Goal: Transaction & Acquisition: Book appointment/travel/reservation

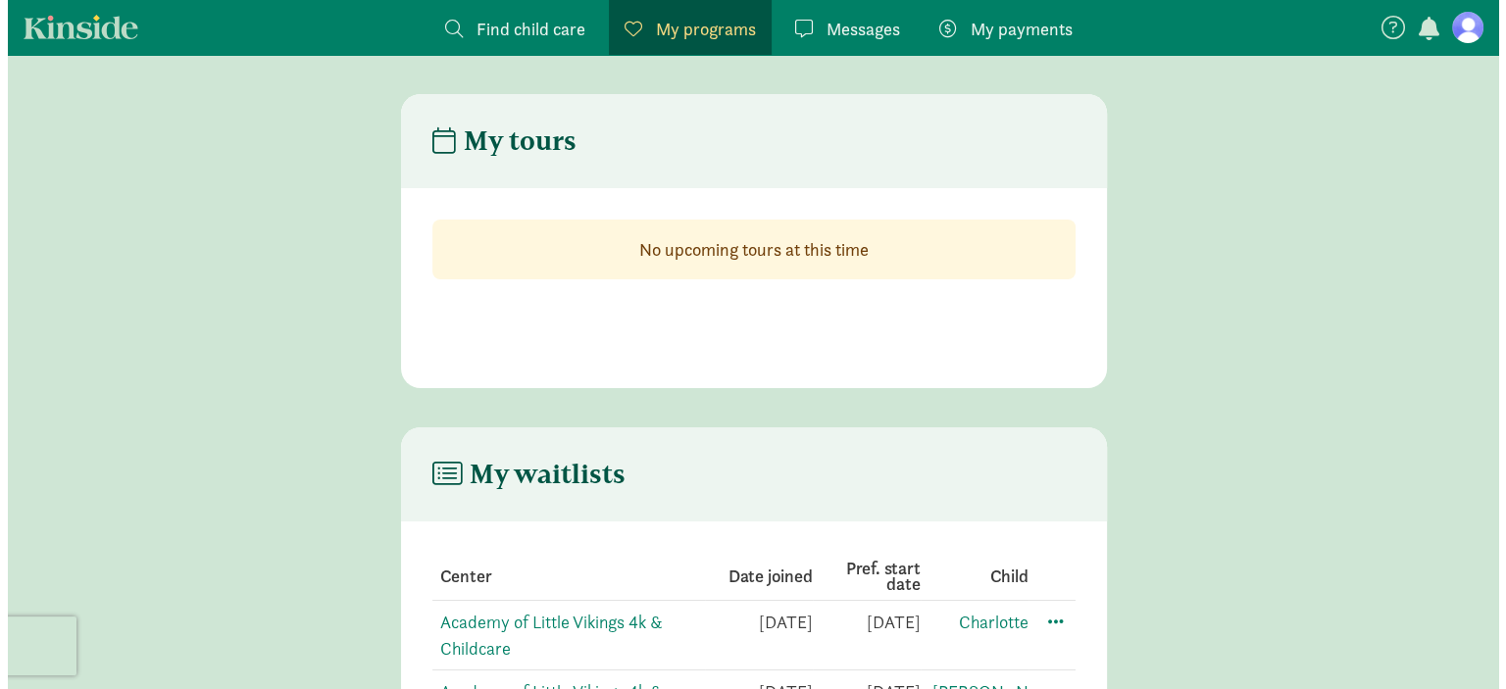
scroll to position [121, 0]
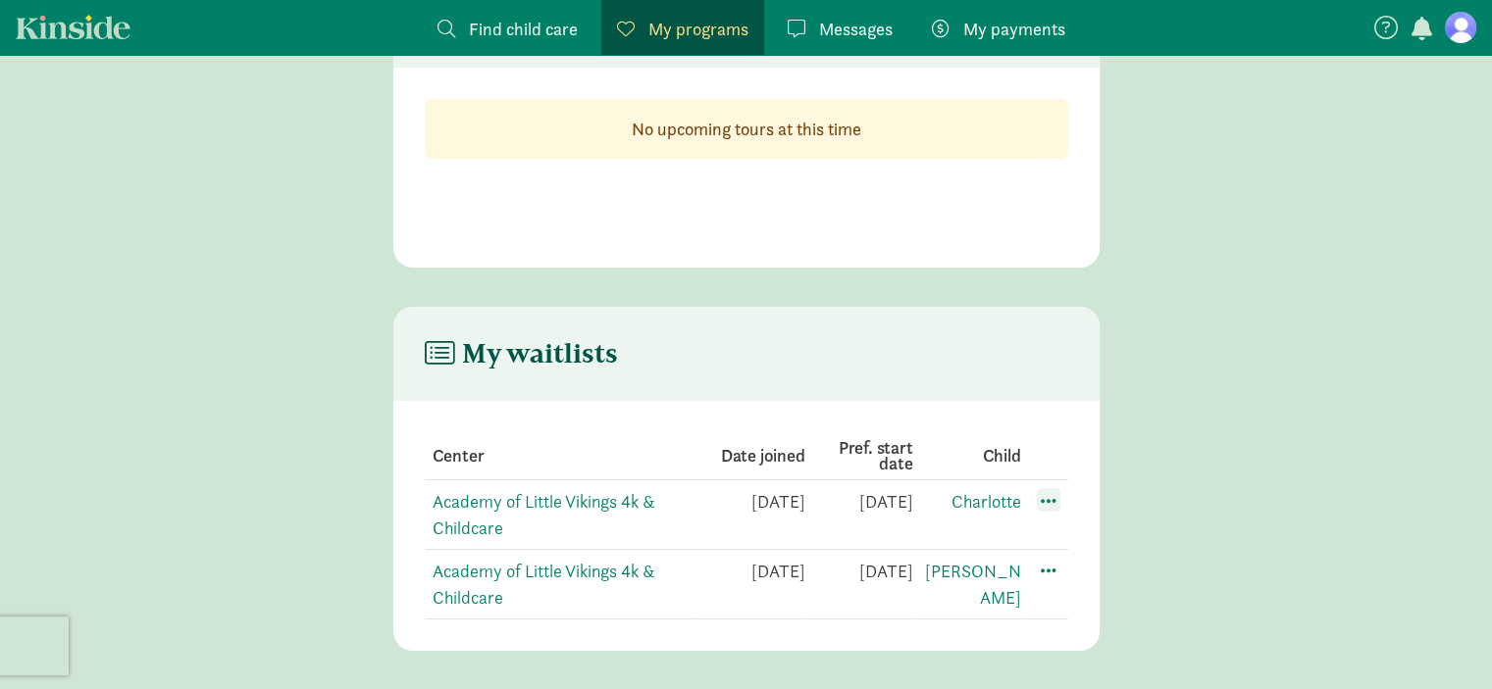
click at [1047, 497] on span at bounding box center [1049, 500] width 24 height 24
click at [1075, 540] on div "Edit preferences" at bounding box center [1117, 544] width 177 height 42
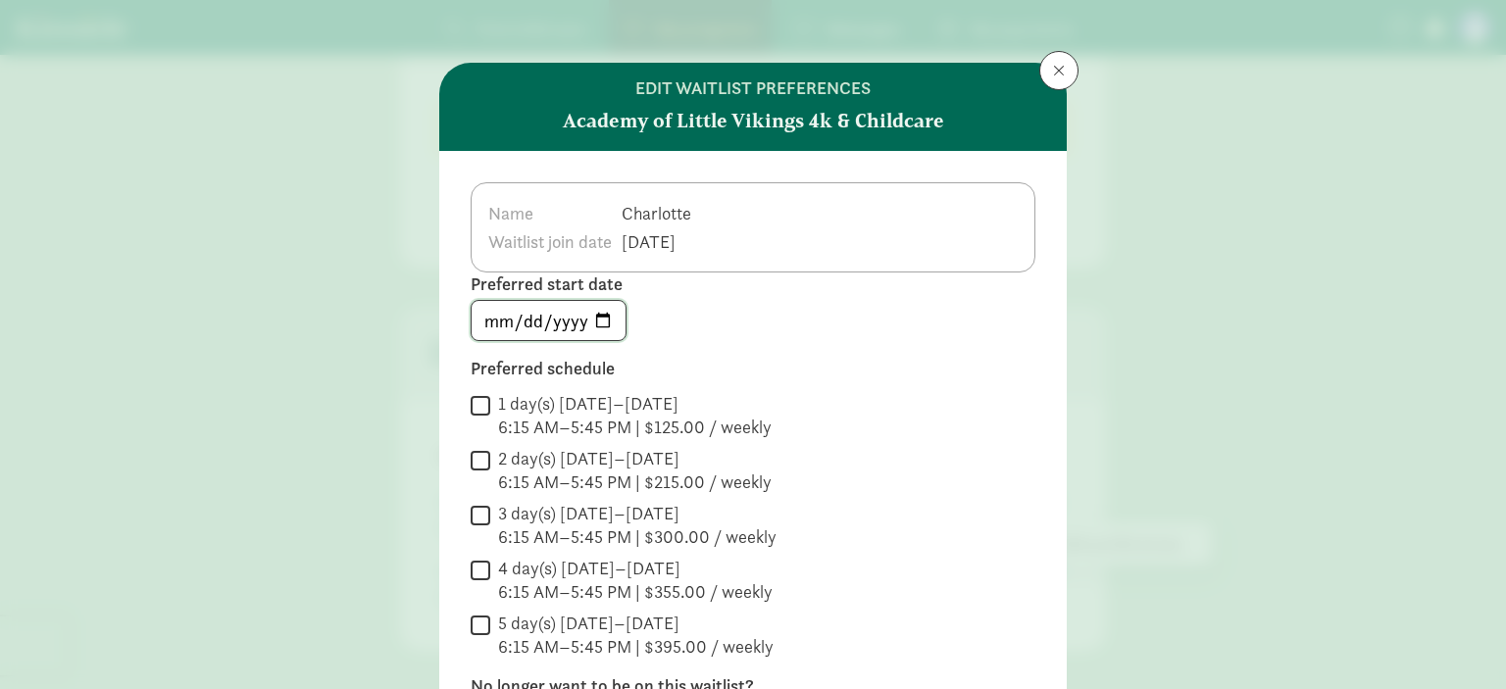
click at [604, 325] on input "[DATE]" at bounding box center [549, 320] width 154 height 39
type input "[DATE]"
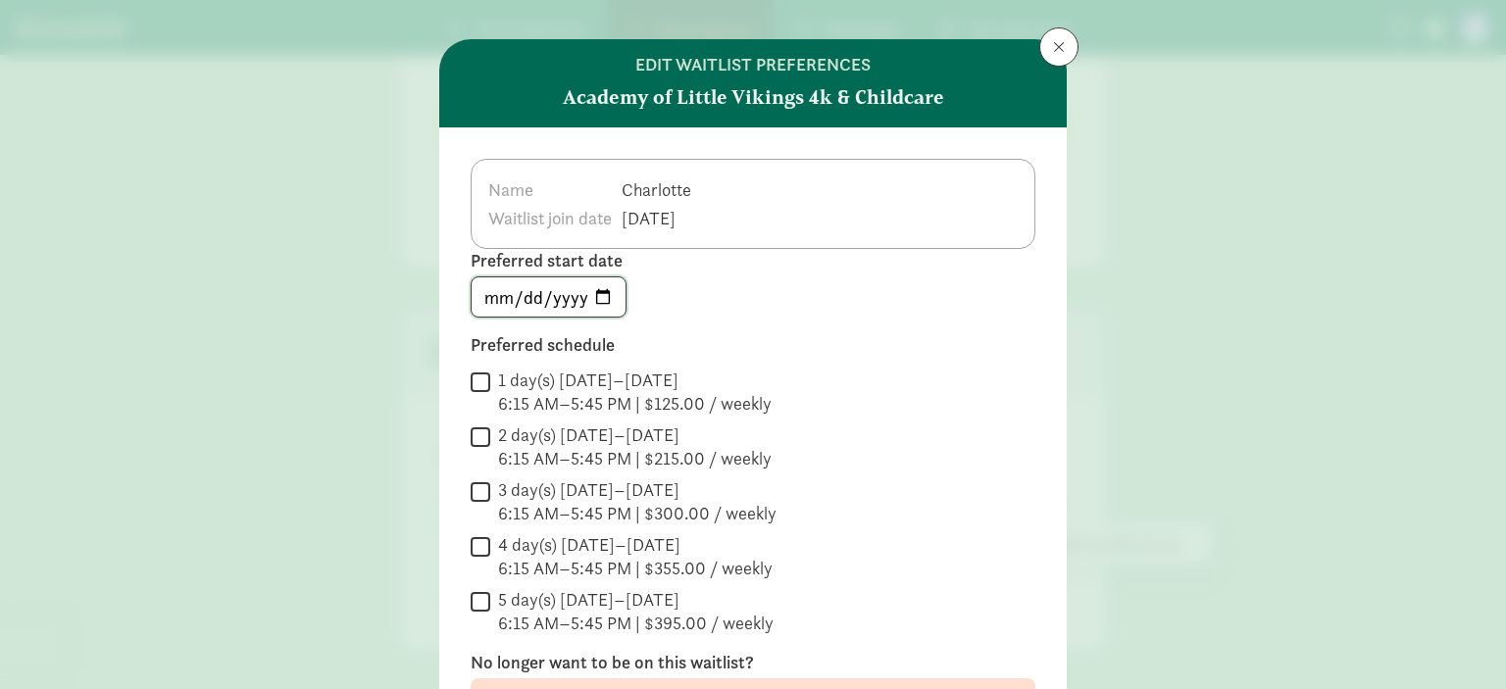
scroll to position [25, 0]
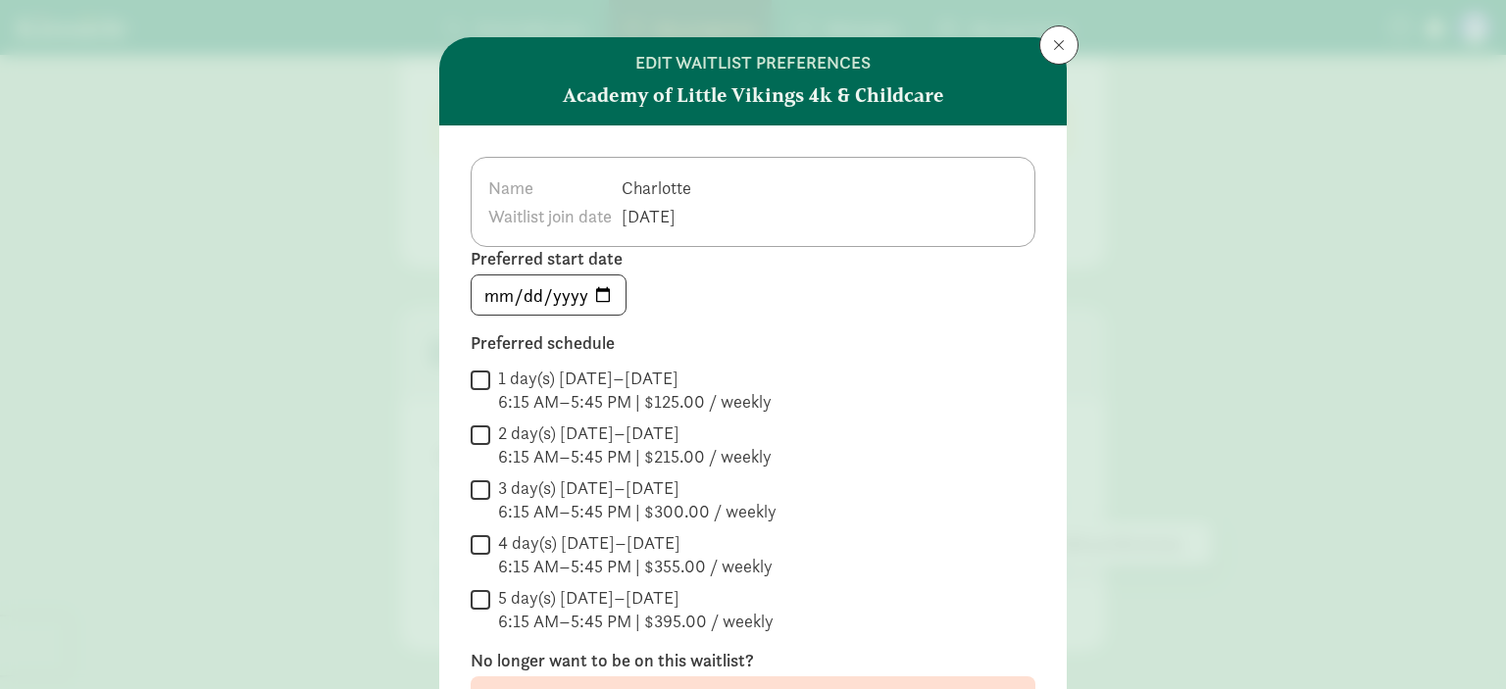
click at [475, 589] on input "5 day(s) [DATE]–[DATE] 6:15 AM–5:45 PM | $395.00 / weekly" at bounding box center [481, 599] width 20 height 26
checkbox input "true"
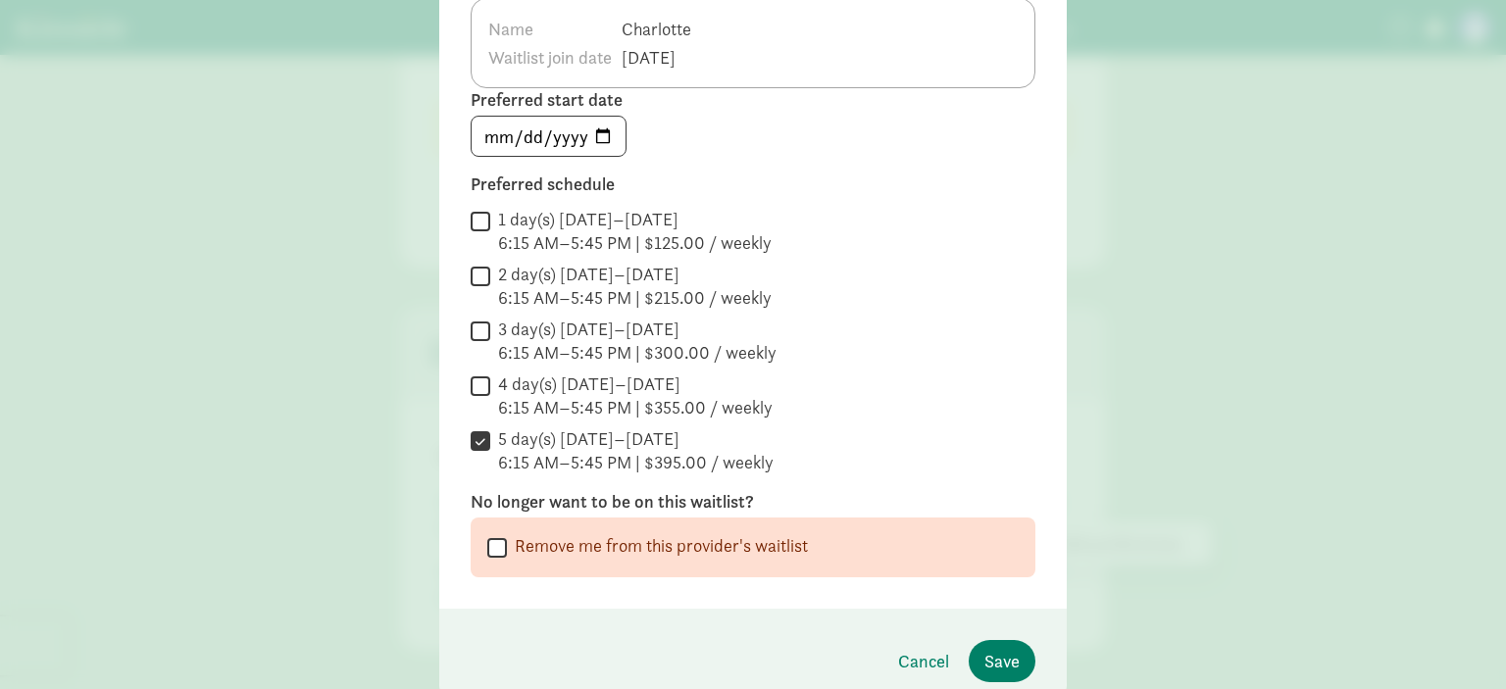
scroll to position [186, 0]
click at [1013, 648] on span "Save" at bounding box center [1002, 659] width 35 height 26
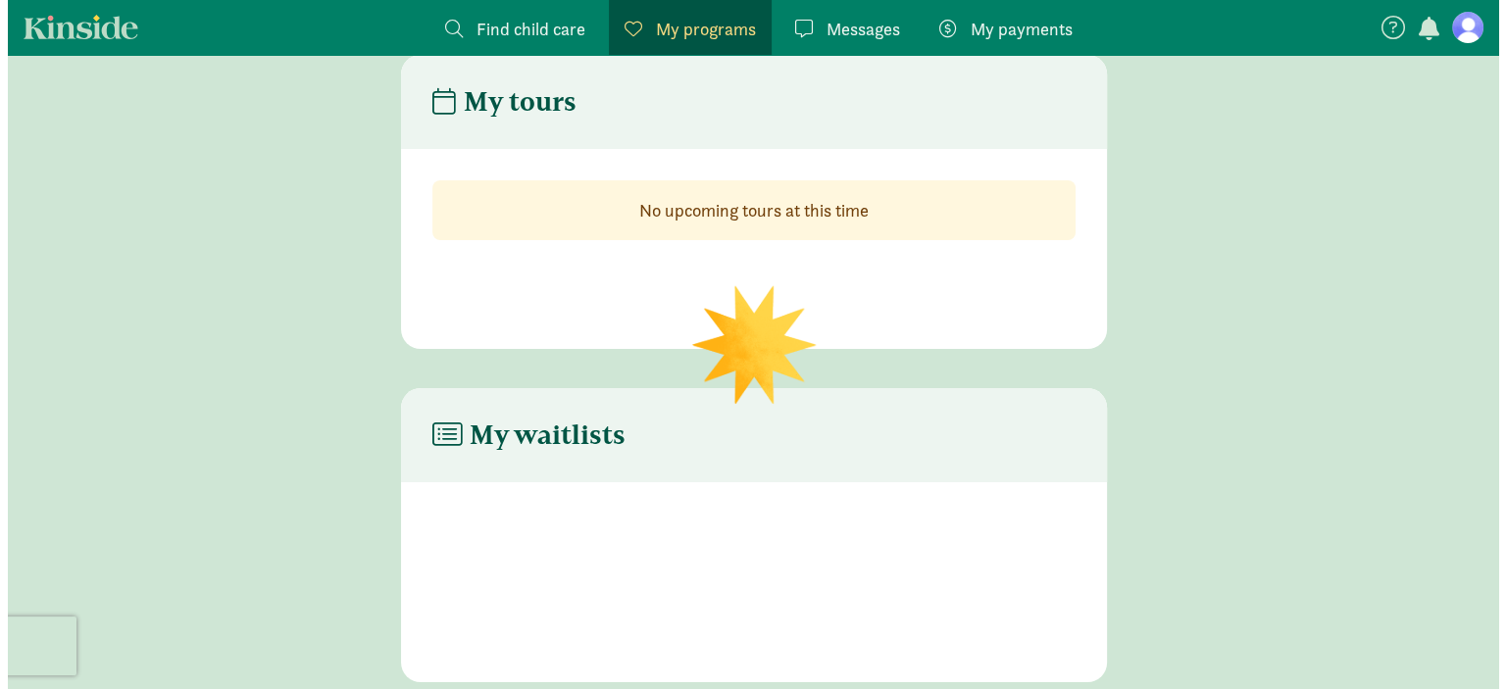
scroll to position [121, 0]
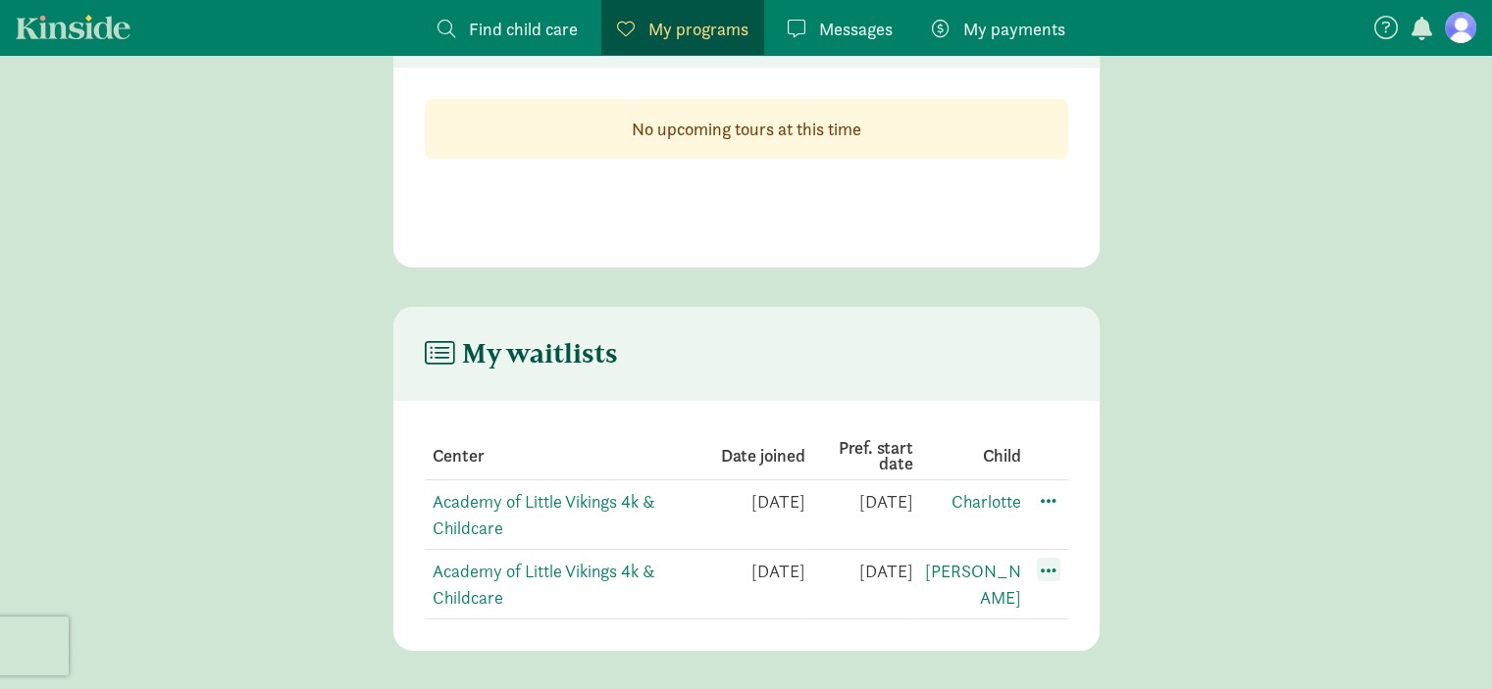
click at [1050, 572] on span at bounding box center [1049, 570] width 24 height 24
click at [1086, 614] on div "Edit preferences" at bounding box center [1117, 613] width 177 height 42
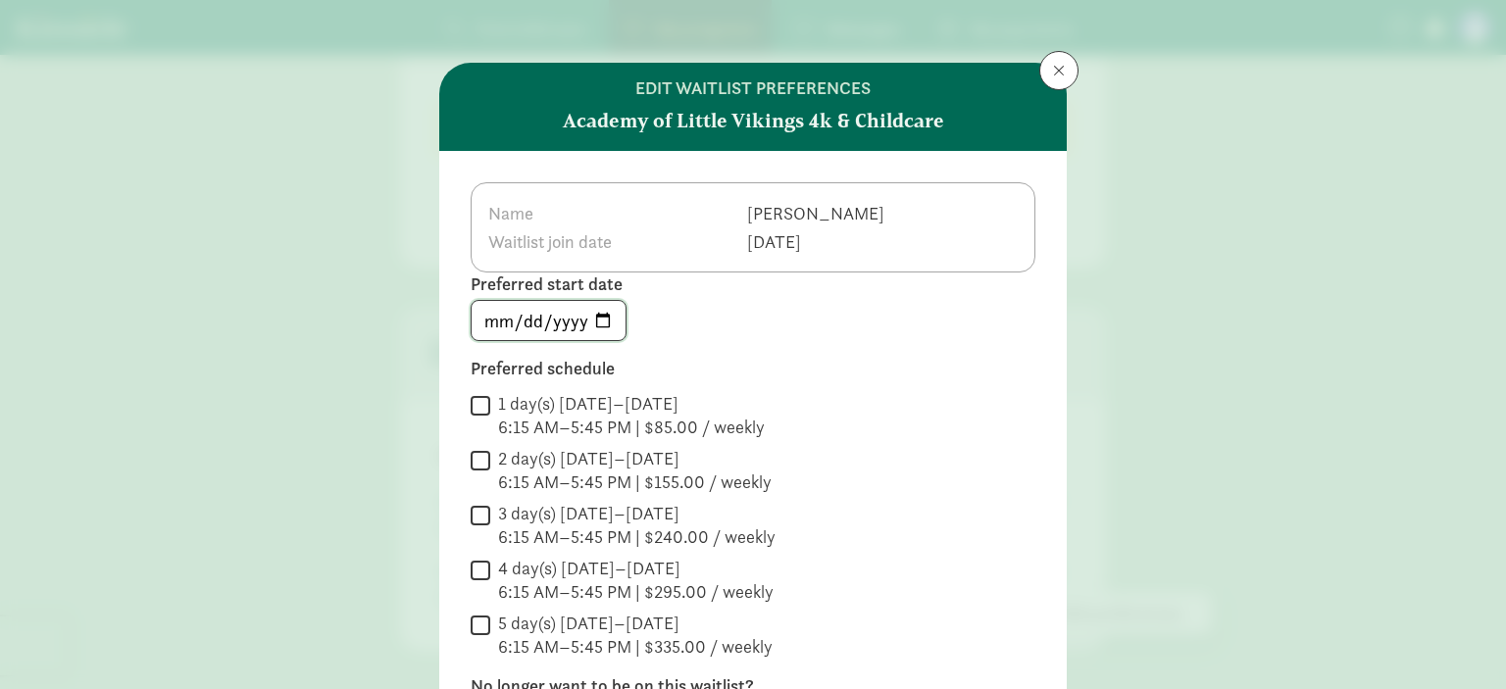
click at [618, 321] on input "[DATE]" at bounding box center [549, 320] width 154 height 39
click at [603, 322] on input "[DATE]" at bounding box center [549, 320] width 154 height 39
type input "[DATE]"
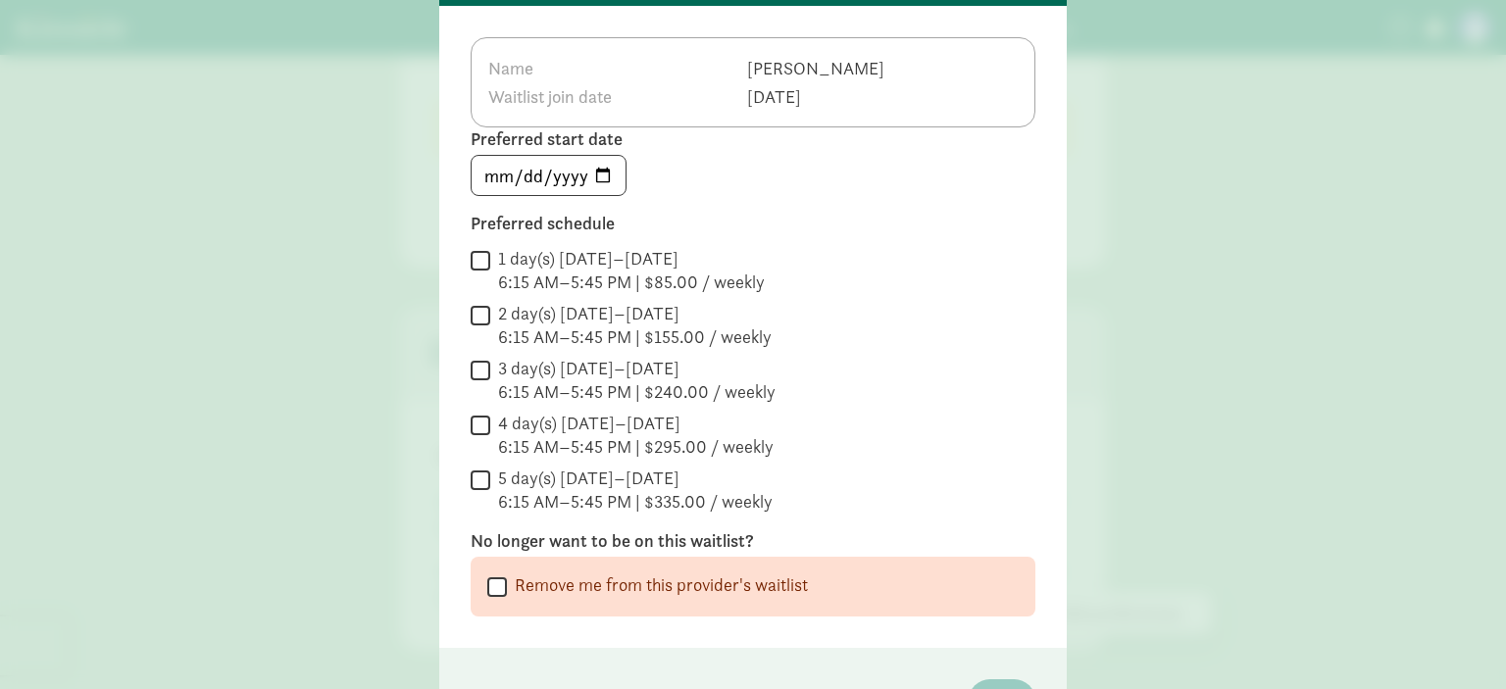
click at [471, 471] on input "5 day(s) [DATE]–[DATE] 6:15 AM–5:45 PM | $335.00 / weekly" at bounding box center [481, 480] width 20 height 26
checkbox input "true"
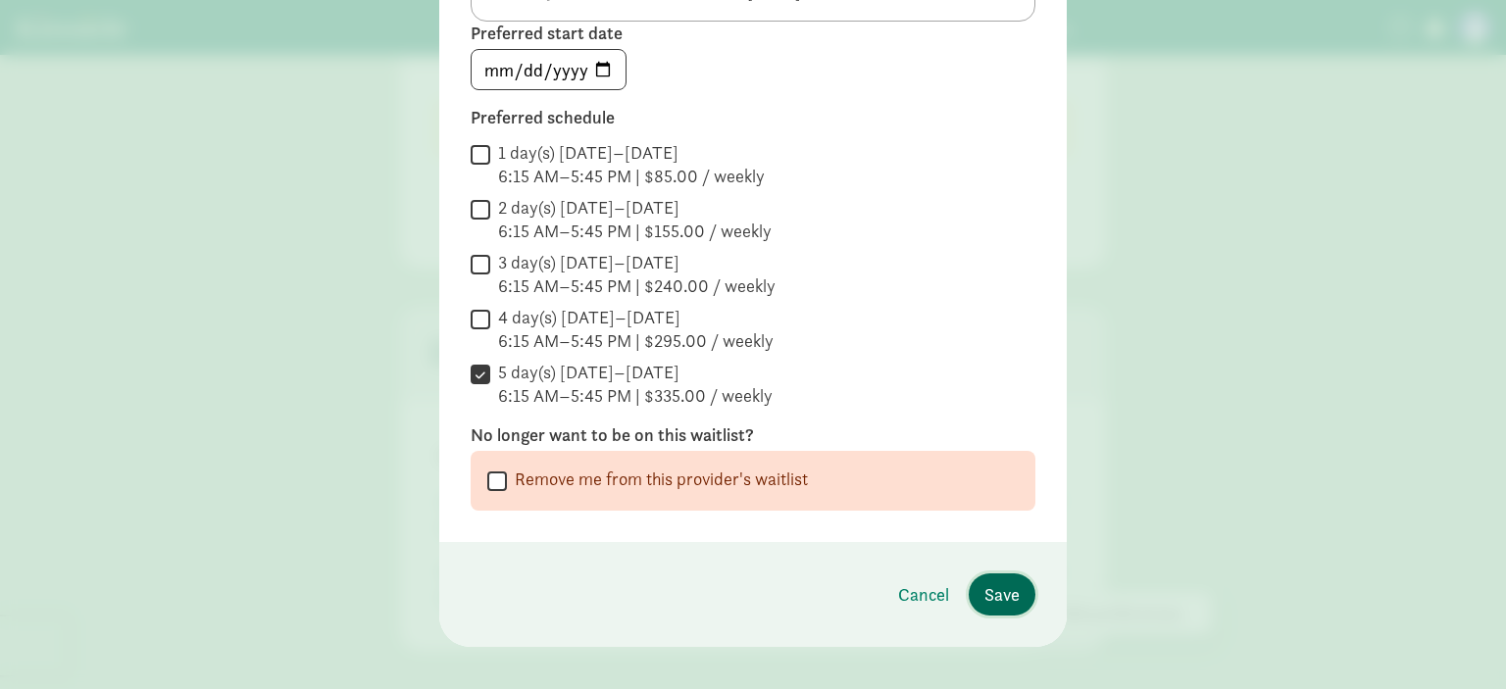
click at [1001, 588] on span "Save" at bounding box center [1002, 595] width 35 height 26
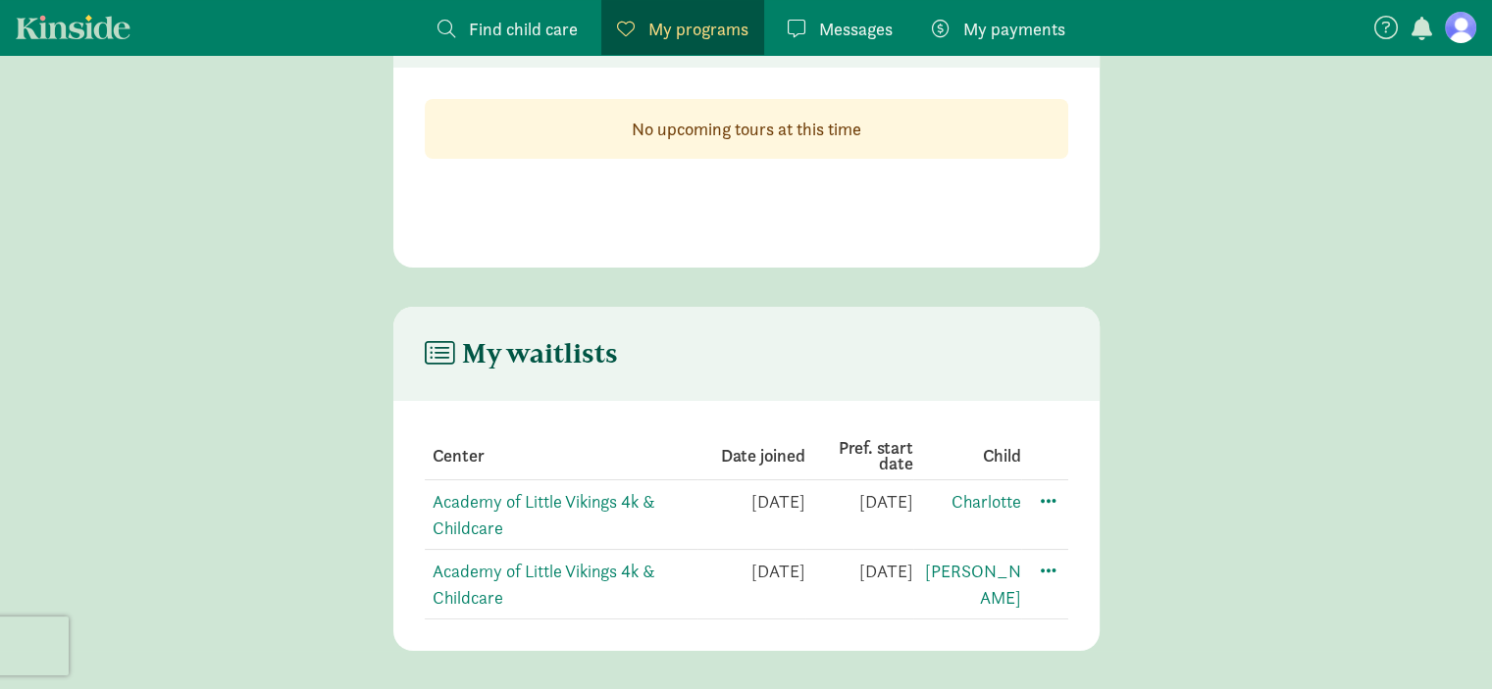
scroll to position [0, 0]
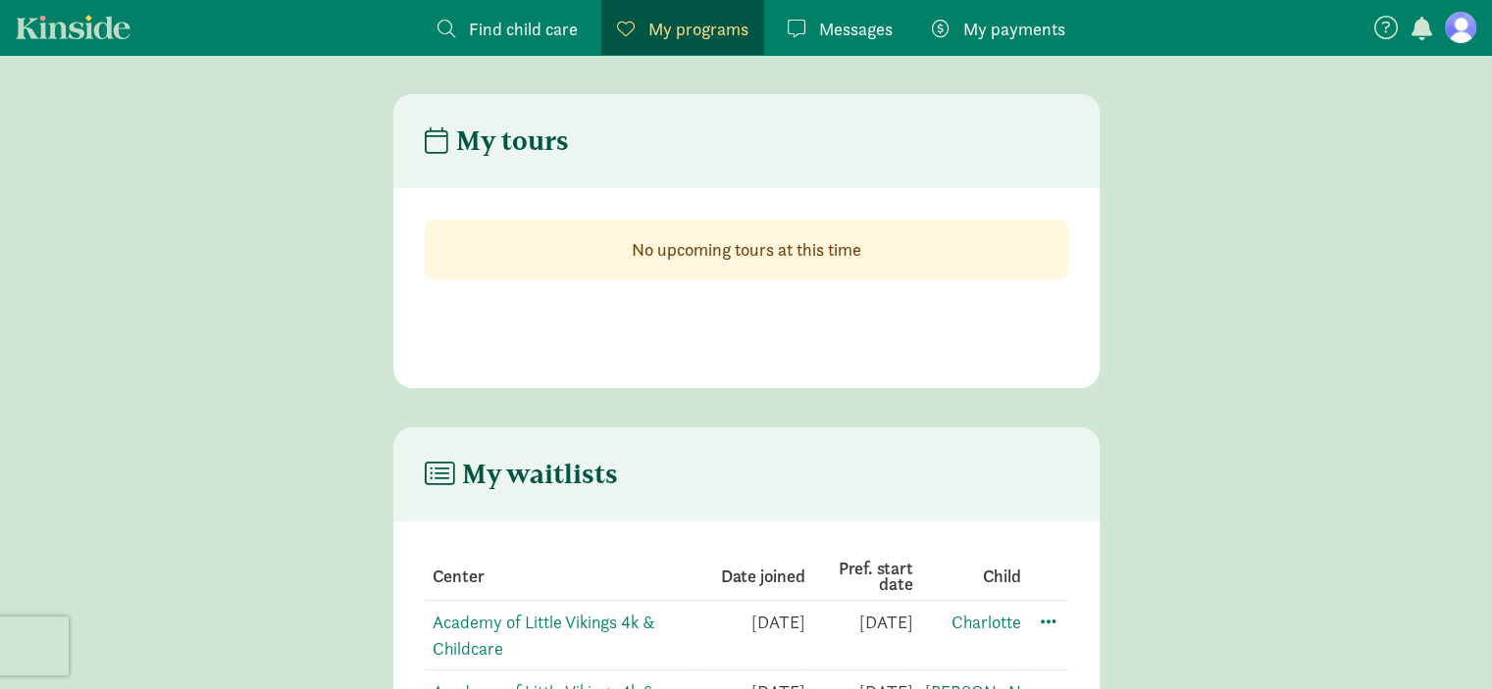
click at [498, 17] on span "Find child care" at bounding box center [523, 29] width 109 height 26
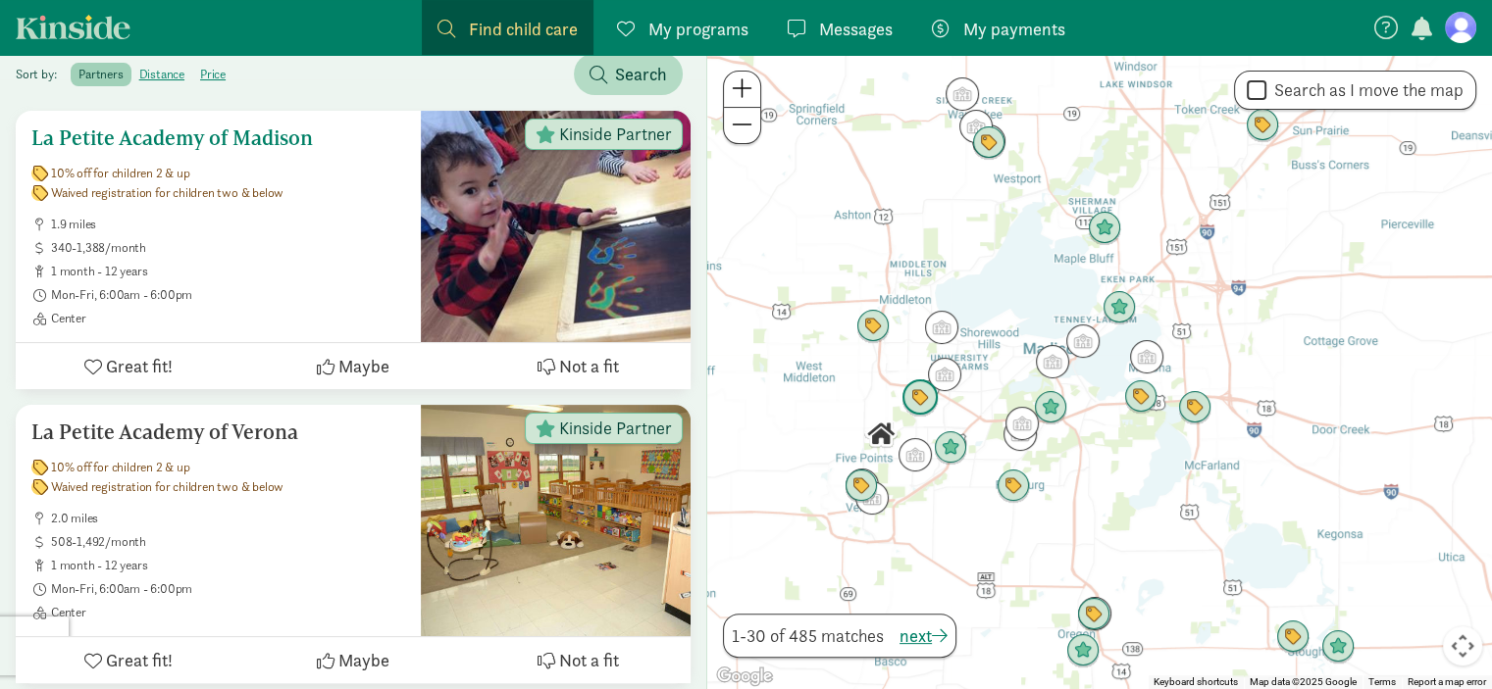
scroll to position [355, 0]
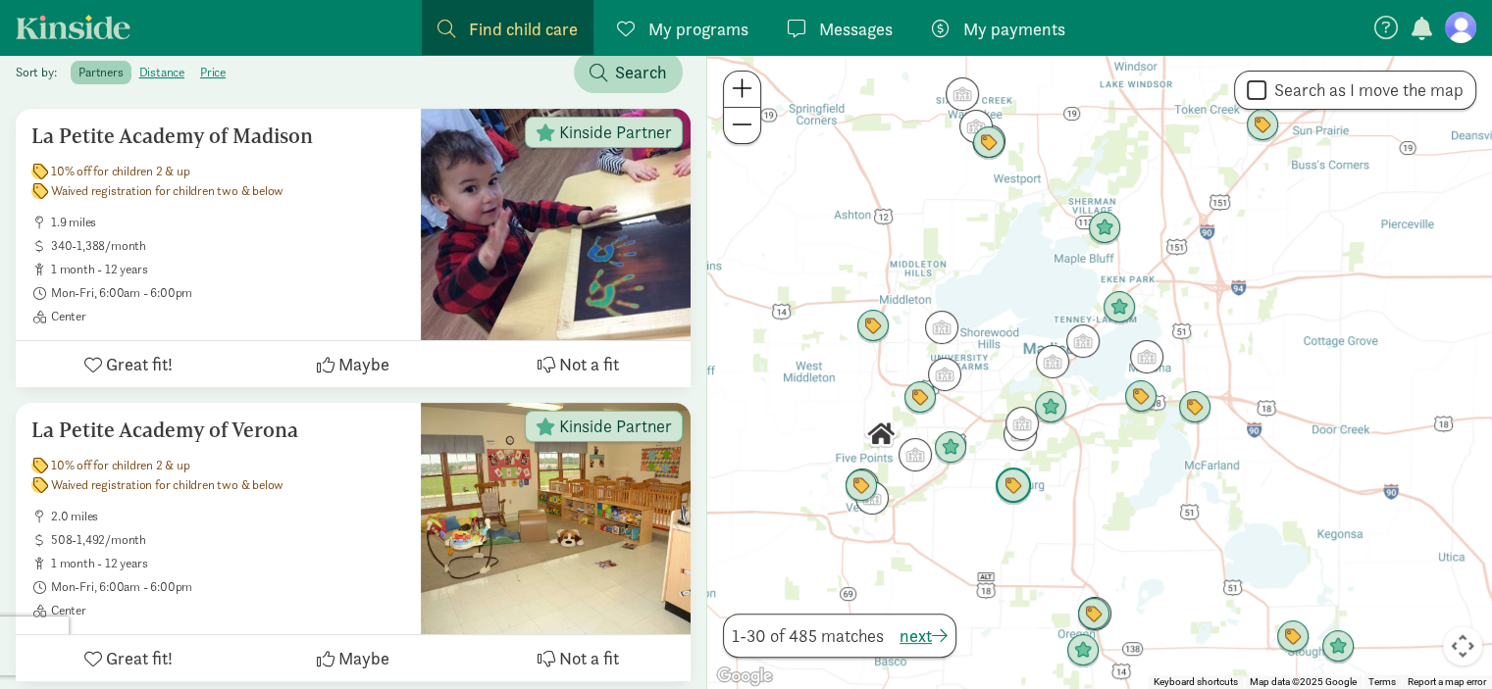
click at [1010, 485] on img "Click to see details" at bounding box center [1012, 486] width 37 height 37
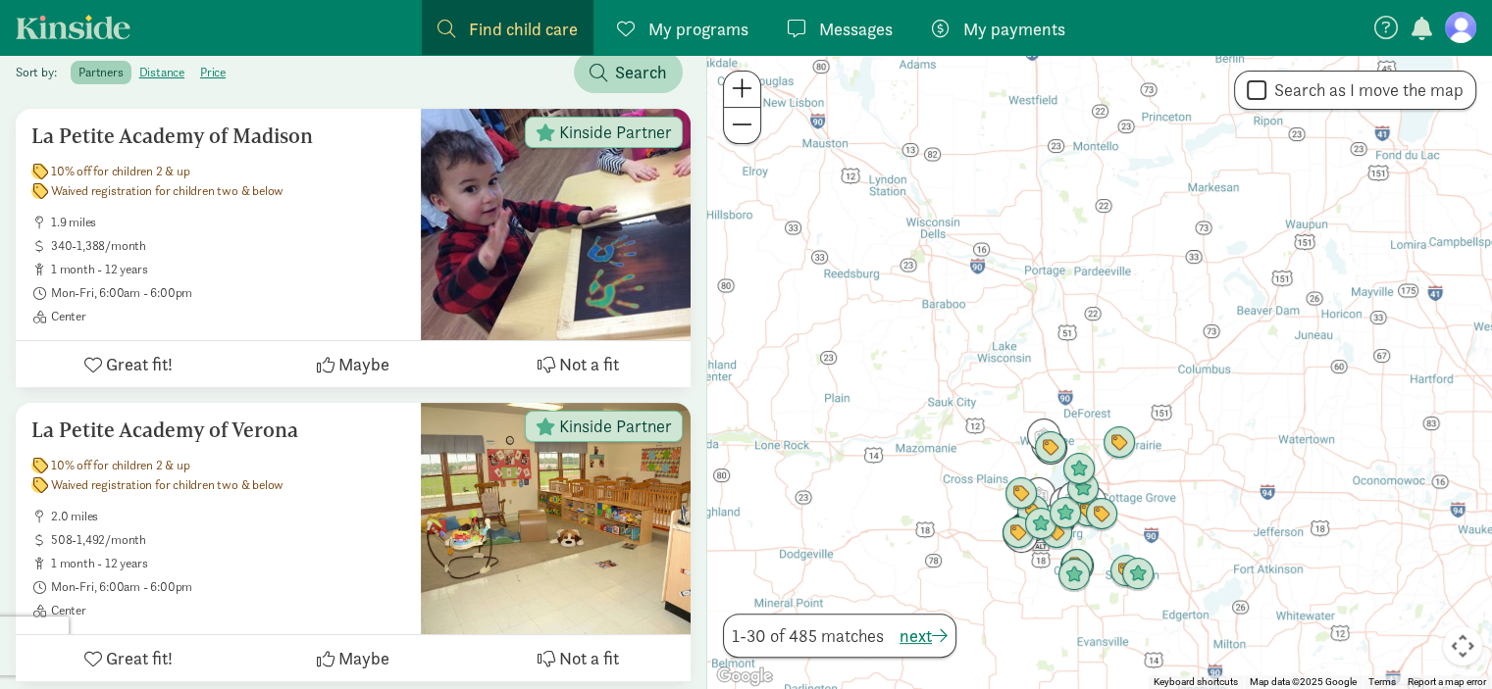
click at [743, 85] on span at bounding box center [742, 88] width 21 height 24
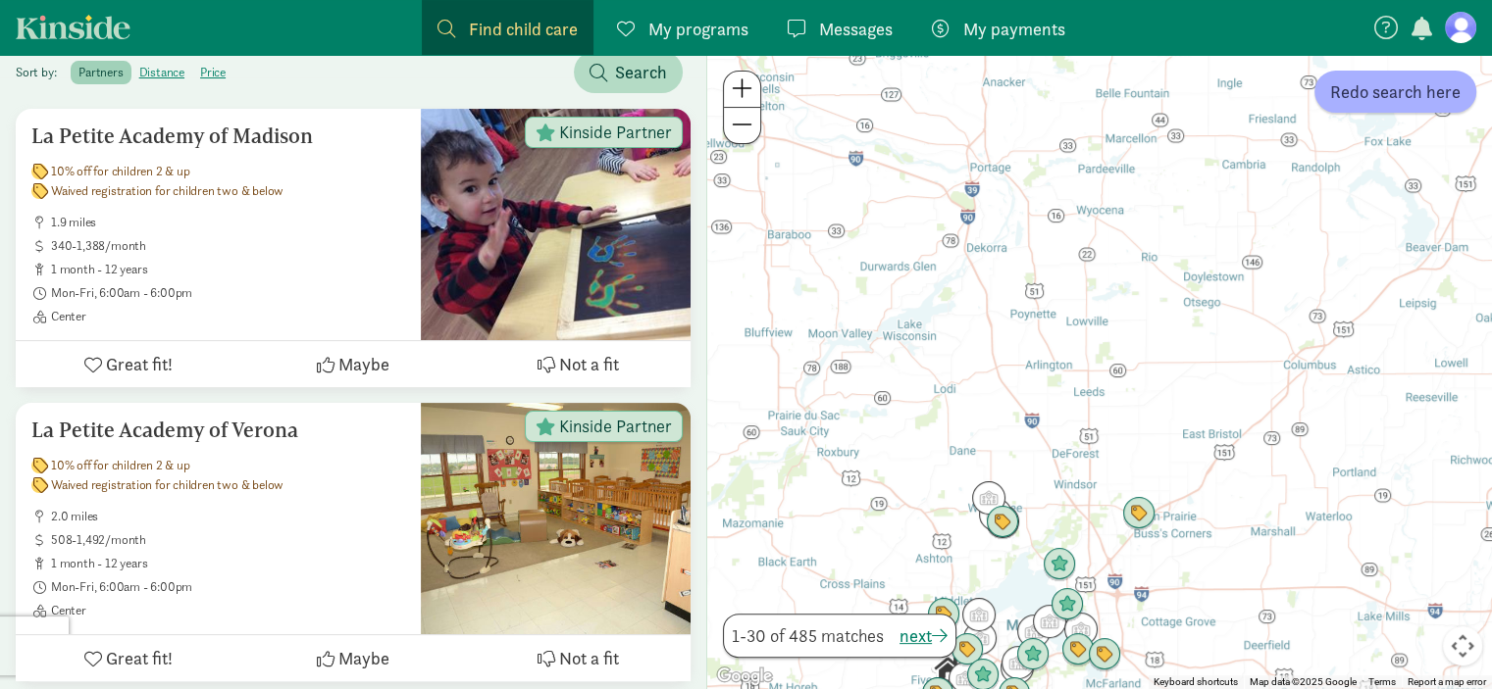
click at [743, 85] on span at bounding box center [742, 88] width 21 height 24
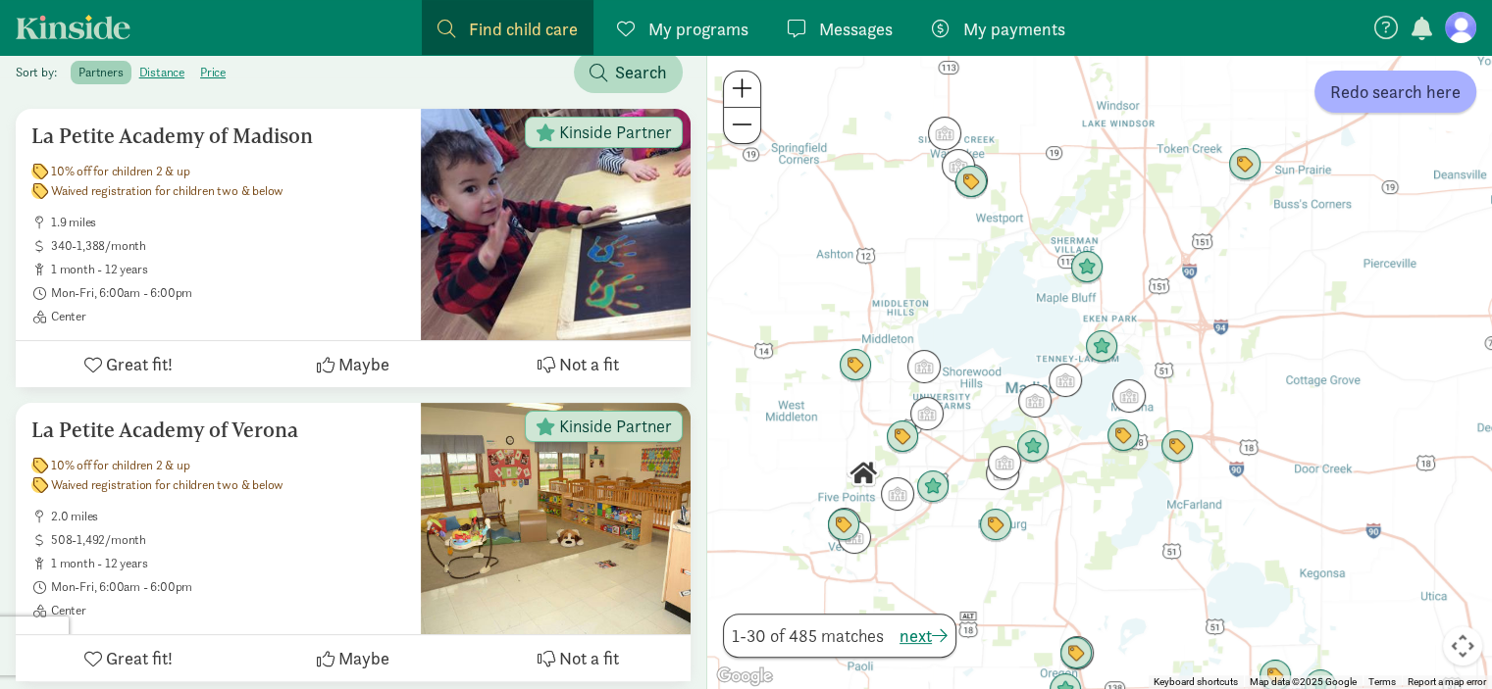
drag, startPoint x: 887, startPoint y: 443, endPoint x: 962, endPoint y: -94, distance: 542.7
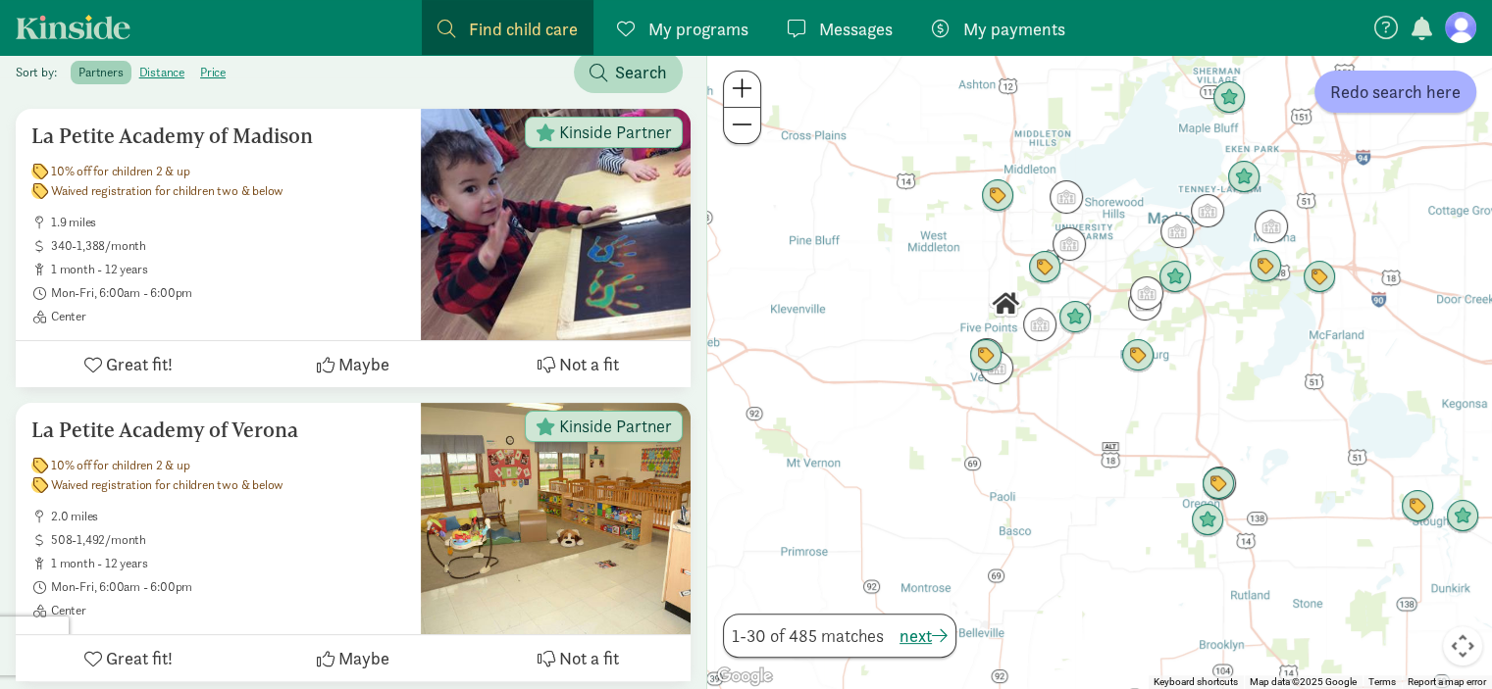
drag, startPoint x: 724, startPoint y: 353, endPoint x: 878, endPoint y: 177, distance: 234.3
click at [878, 177] on div at bounding box center [1099, 372] width 785 height 635
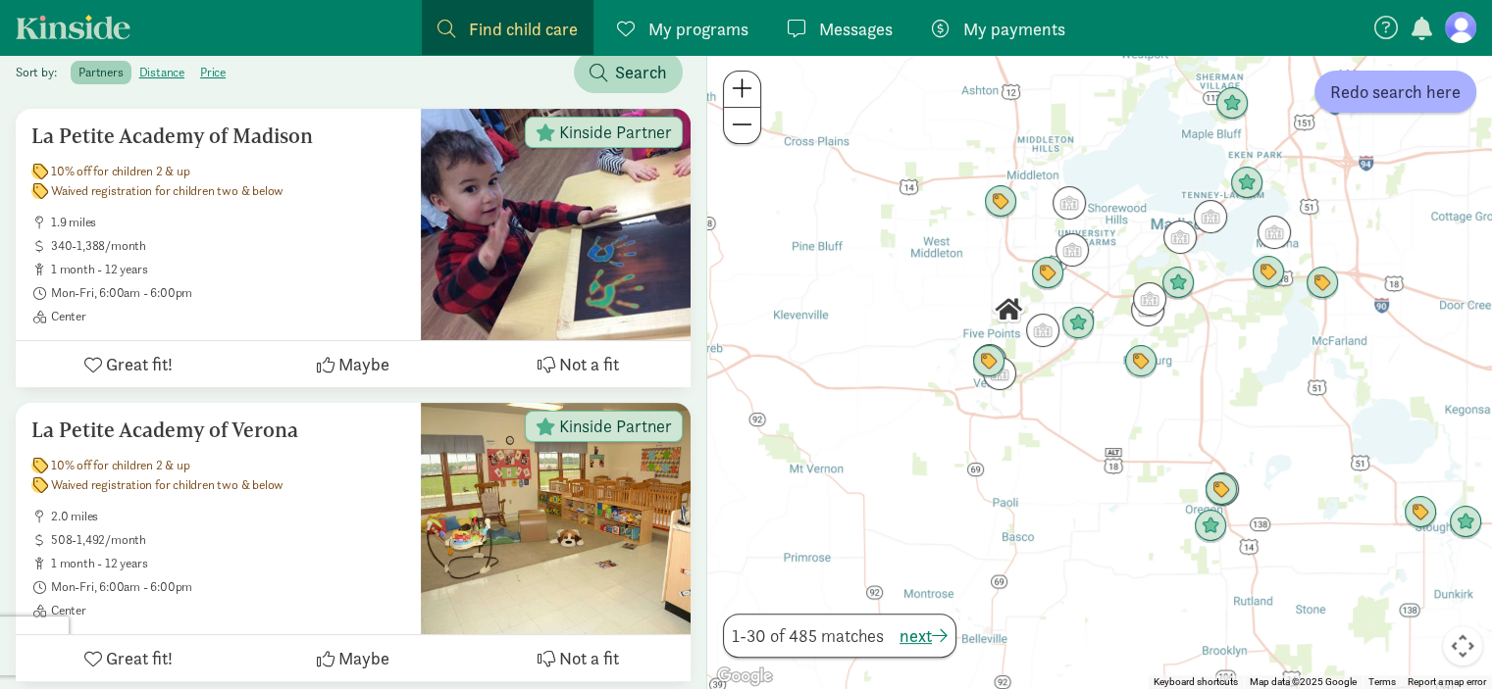
click at [726, 101] on button at bounding box center [742, 90] width 36 height 36
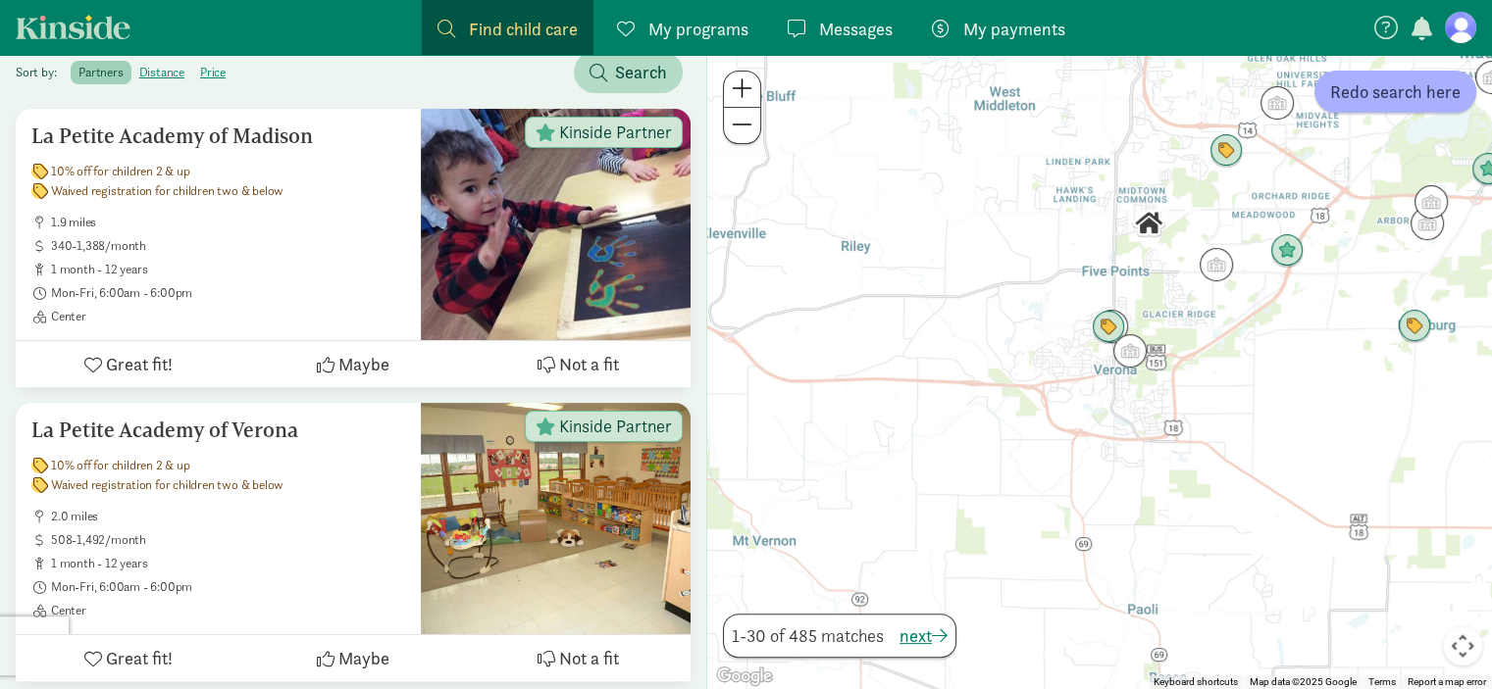
drag, startPoint x: 790, startPoint y: 210, endPoint x: 1033, endPoint y: 187, distance: 244.3
click at [1033, 187] on div at bounding box center [1099, 372] width 785 height 635
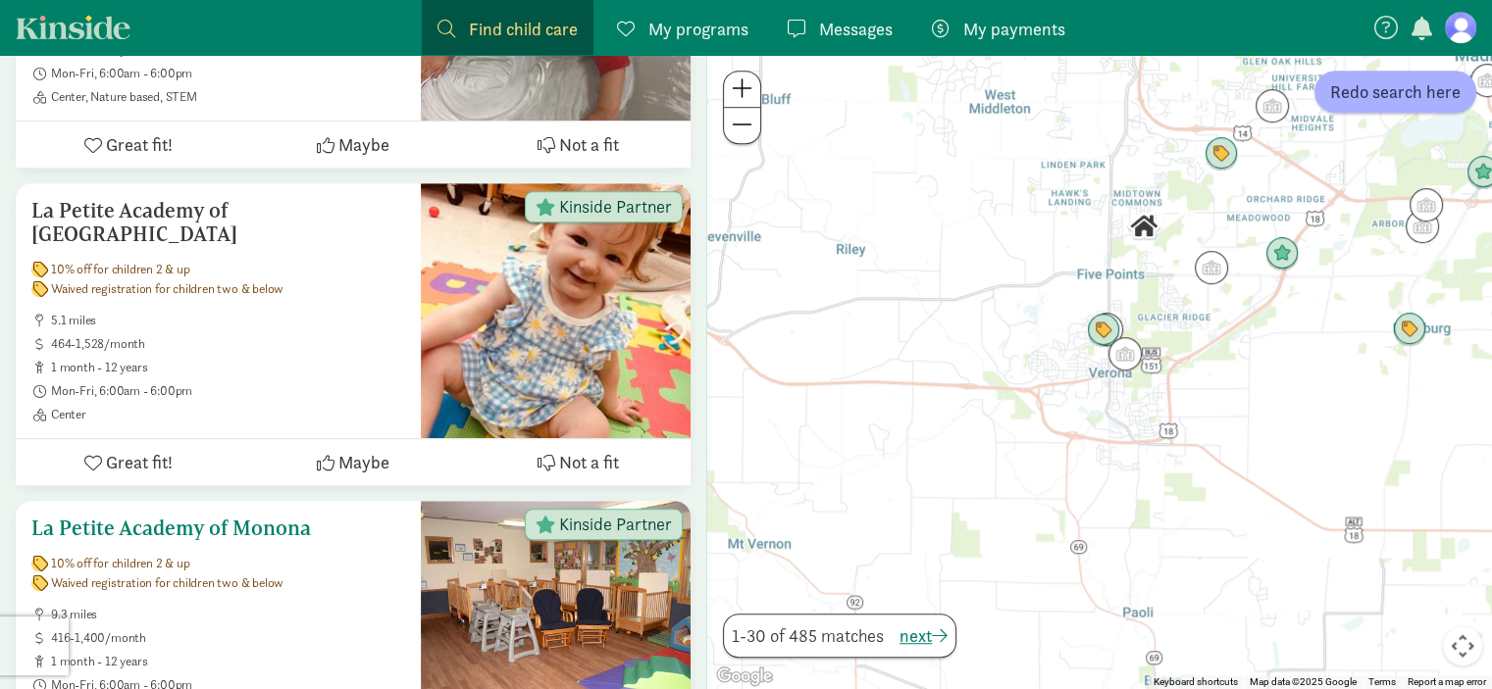
scroll to position [1212, 0]
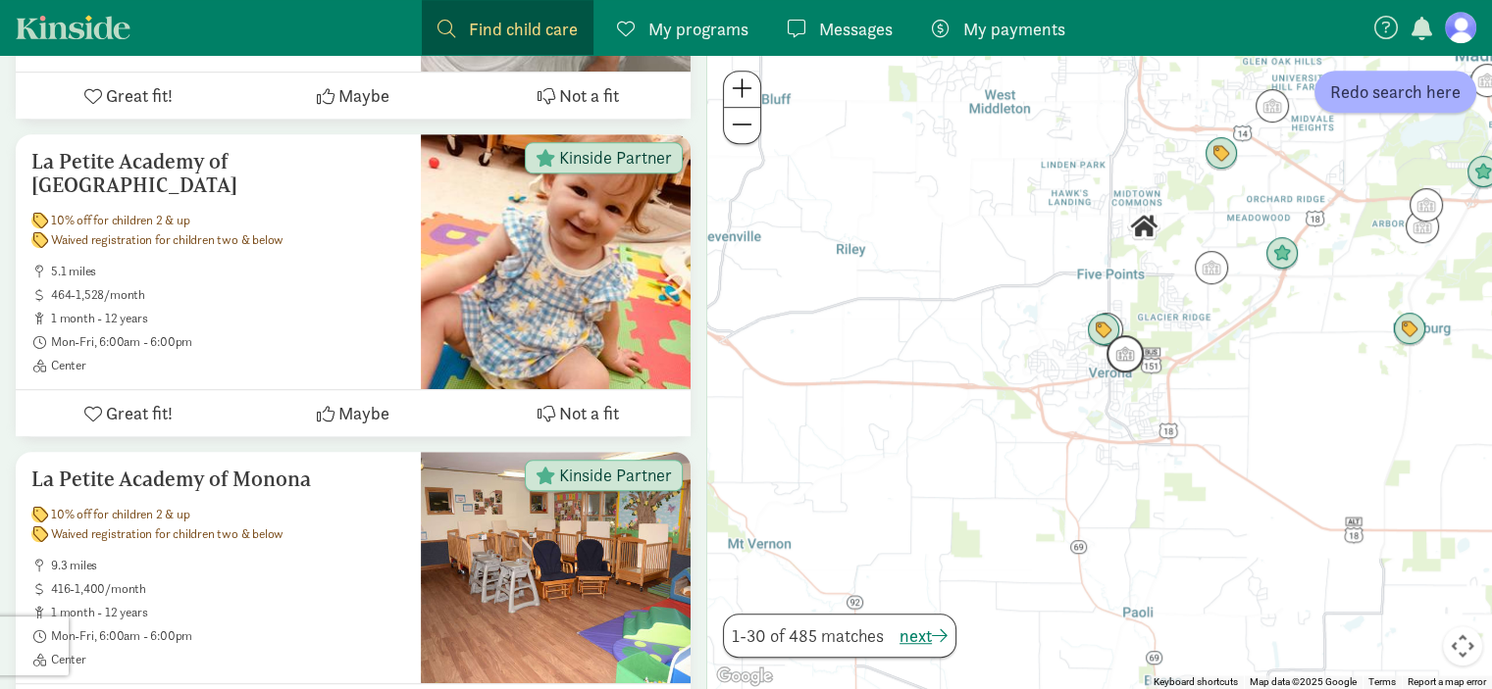
click at [1122, 360] on img "Click to see details" at bounding box center [1124, 353] width 37 height 37
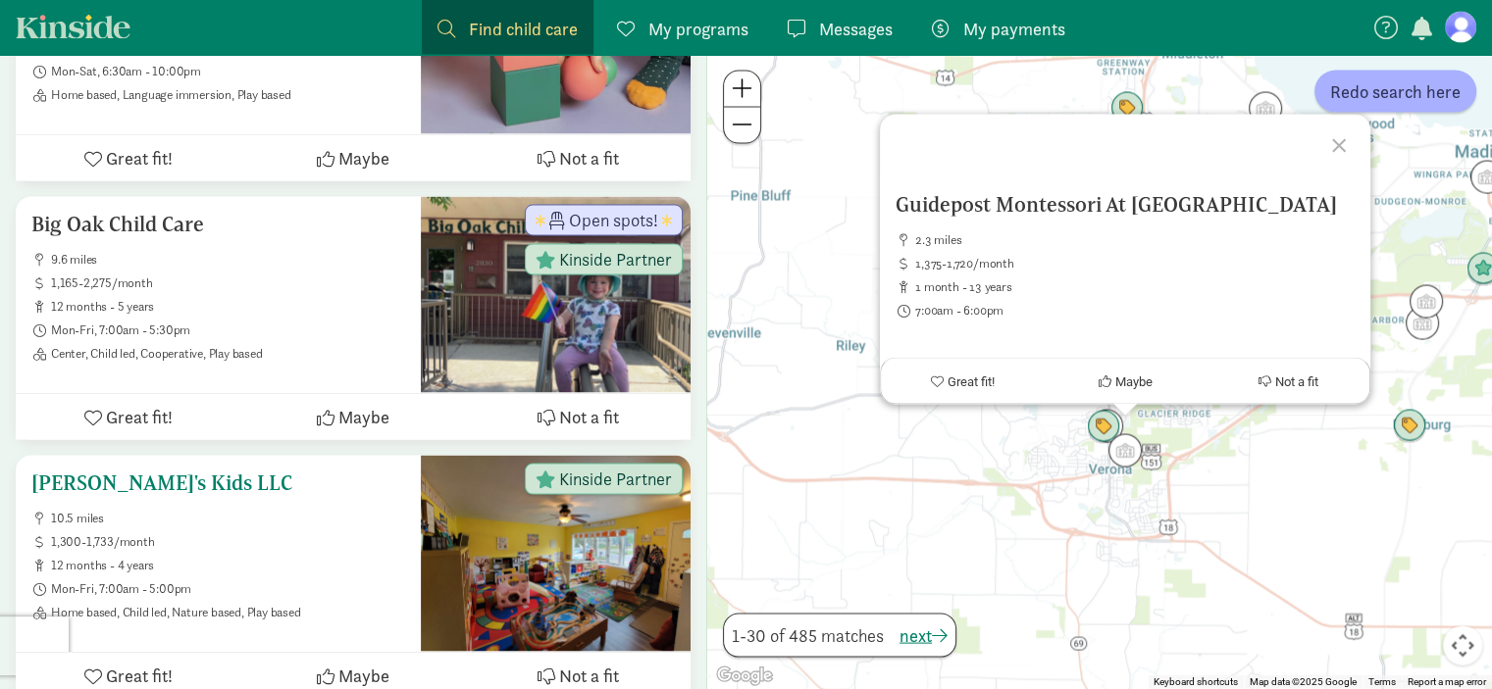
scroll to position [3776, 0]
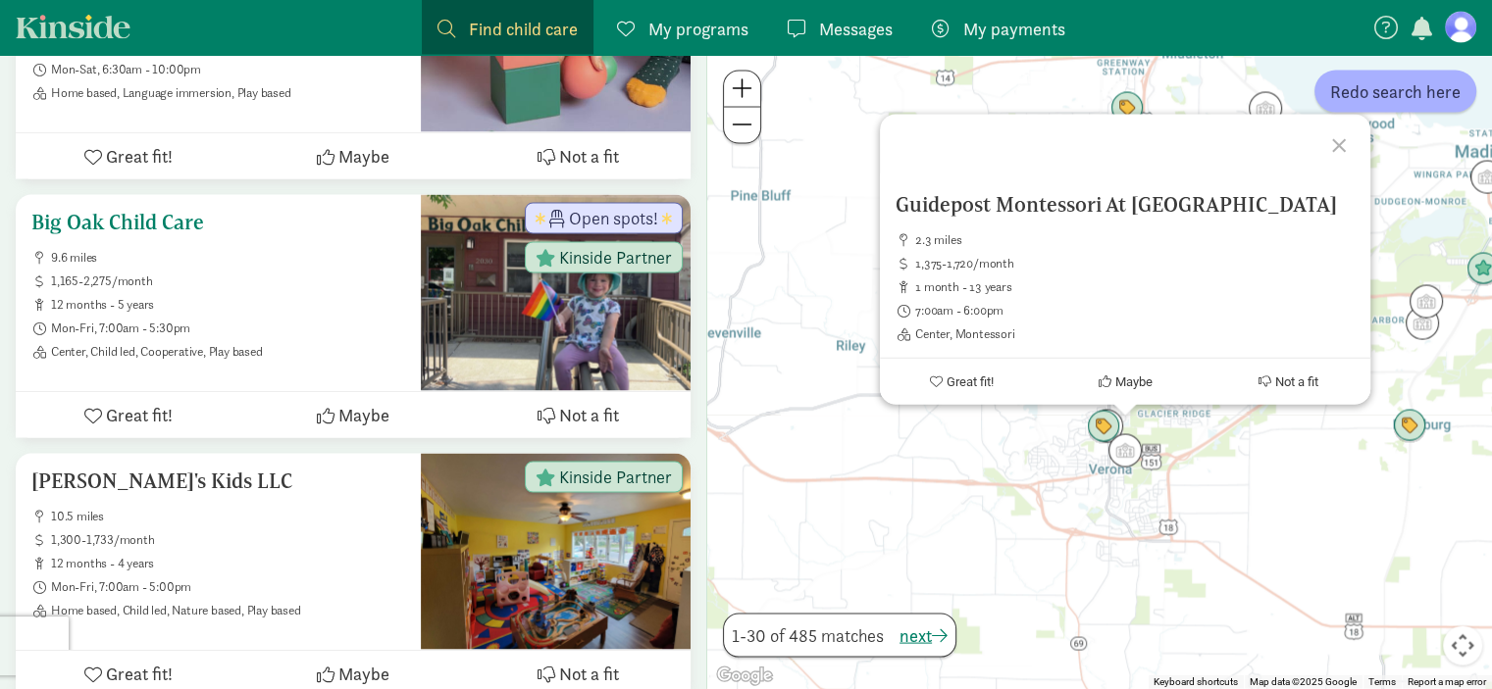
click at [510, 232] on div "Open spots! Kinside Partner" at bounding box center [556, 242] width 270 height 94
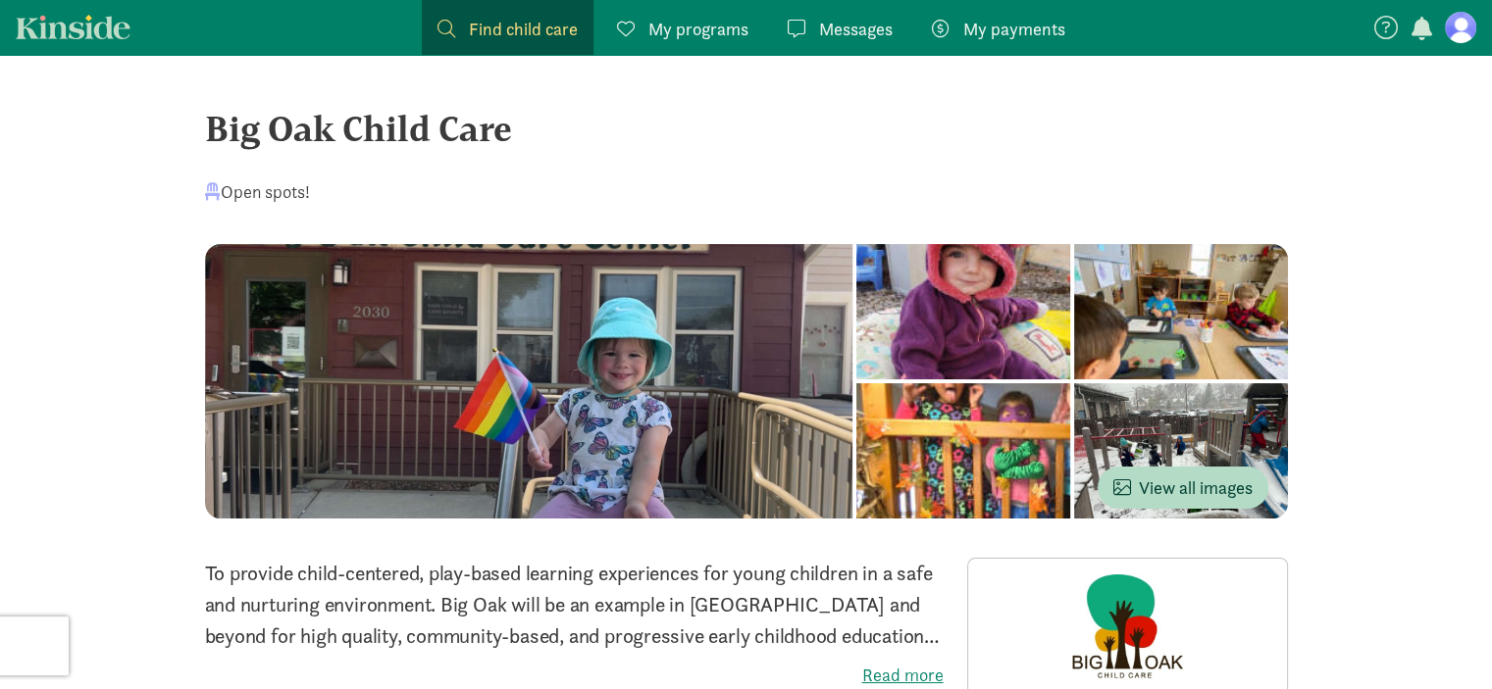
click at [484, 26] on span "Find child care" at bounding box center [523, 29] width 109 height 26
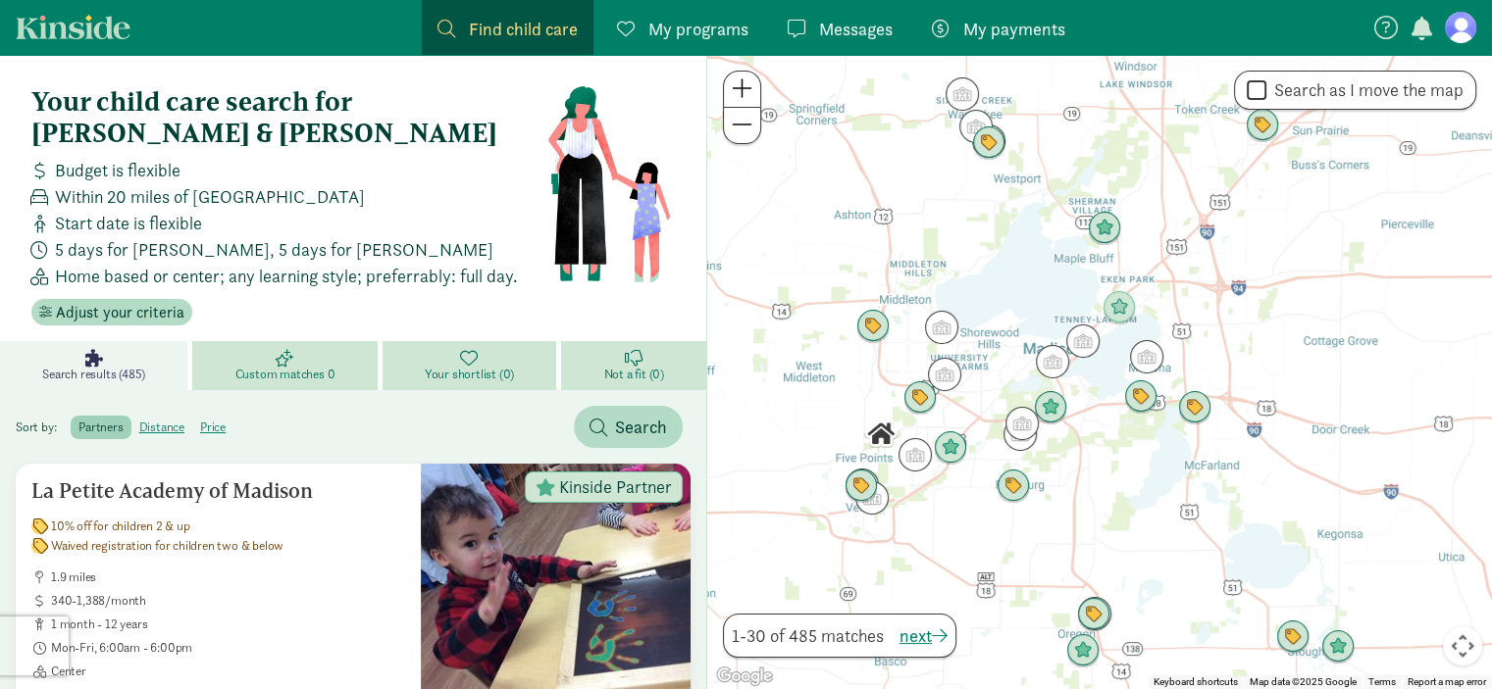
click at [256, 305] on div "Your child care search for Charlotte & Samantha Budget is flexible Within 20 mi…" at bounding box center [288, 205] width 515 height 239
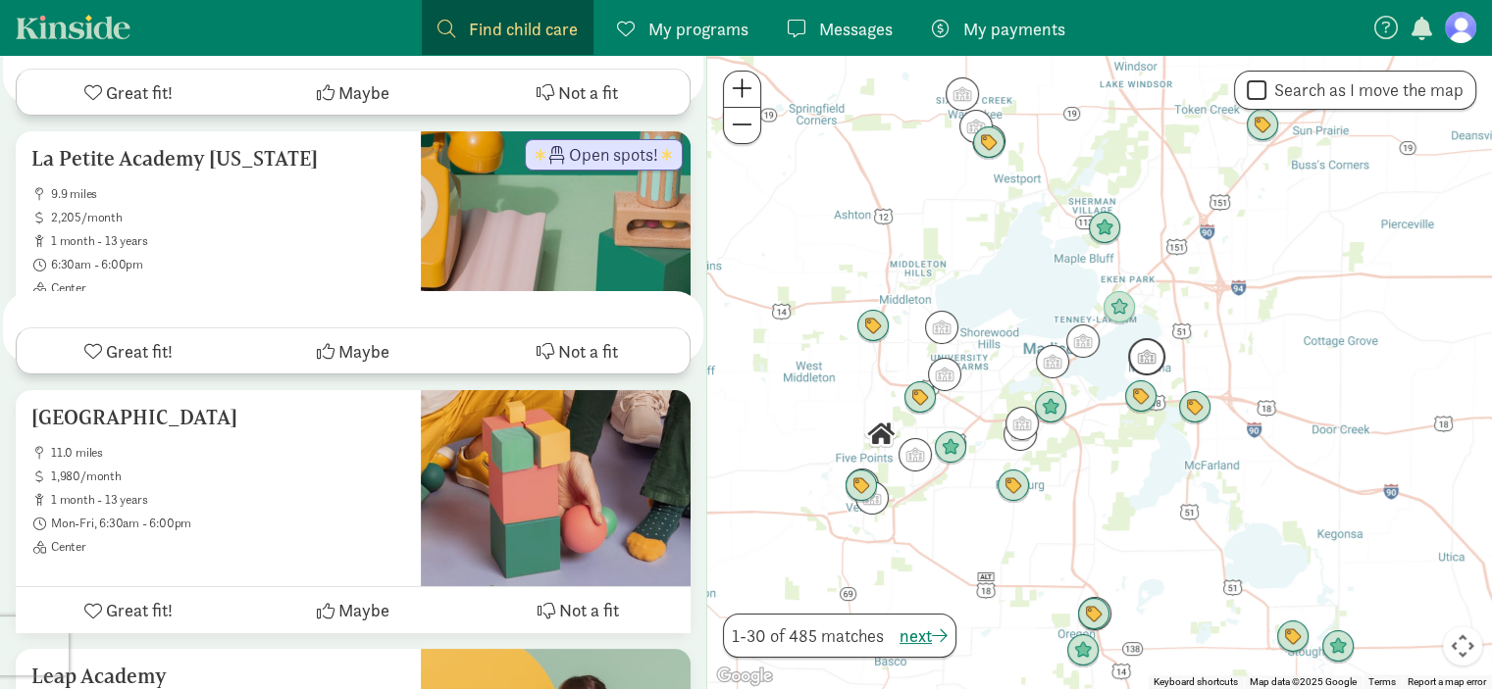
scroll to position [7960, 0]
